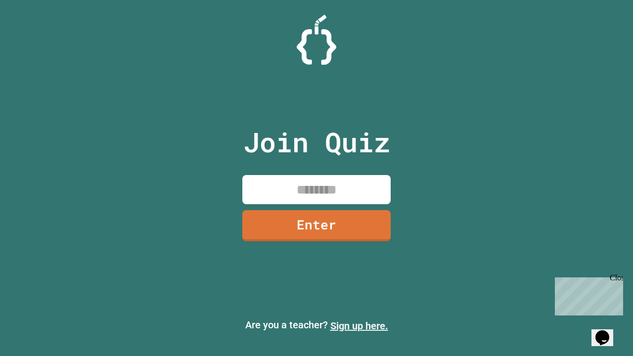
click at [359, 326] on link "Sign up here." at bounding box center [359, 326] width 58 height 12
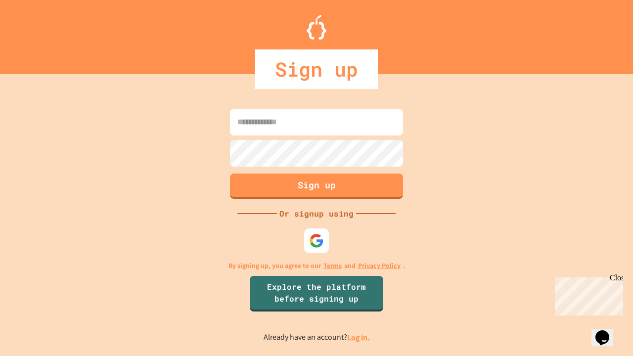
click at [359, 337] on link "Log in." at bounding box center [358, 337] width 23 height 10
